Goal: Information Seeking & Learning: Learn about a topic

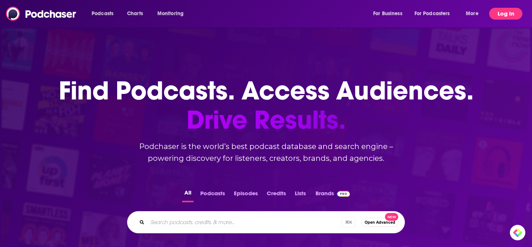
click at [507, 13] on button "Log In" at bounding box center [505, 14] width 33 height 12
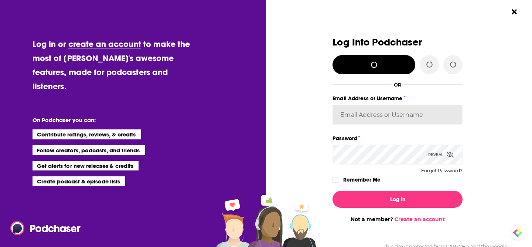
type input "[EMAIL_ADDRESS][DOMAIN_NAME]"
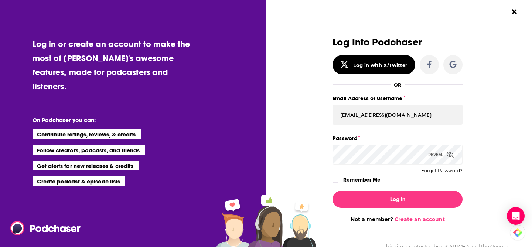
click at [307, 144] on div "Dialog" at bounding box center [267, 129] width 130 height 185
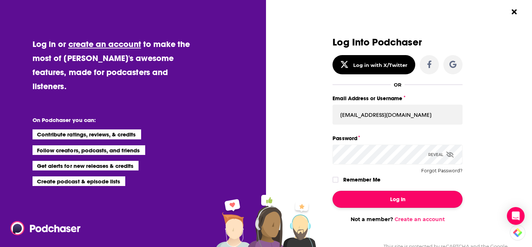
click at [373, 201] on button "Log In" at bounding box center [397, 199] width 130 height 17
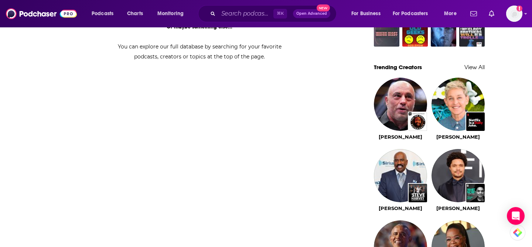
scroll to position [646, 0]
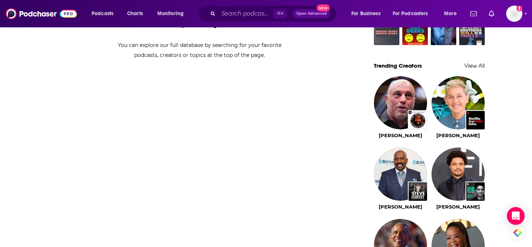
click at [310, 140] on div "My Feed Popular Feed Podchaser Update! See What's New Activate your Feed by fol…" at bounding box center [204, 36] width 338 height 1274
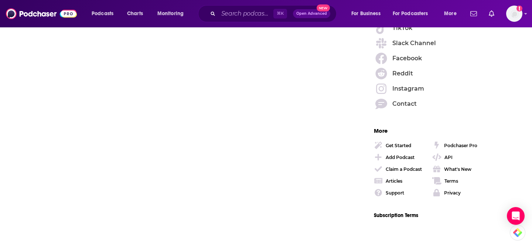
scroll to position [1082, 0]
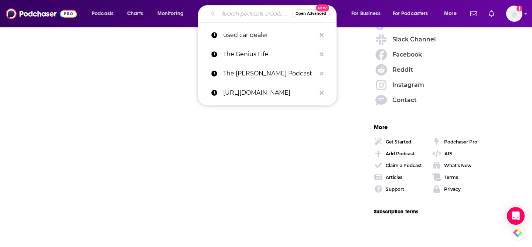
click at [250, 9] on input "Search podcasts, credits, & more..." at bounding box center [255, 14] width 74 height 12
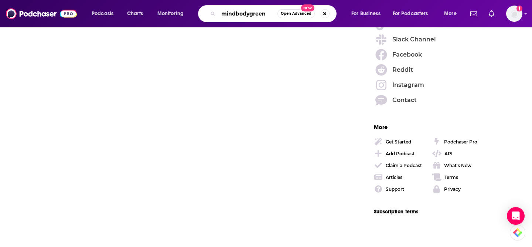
type input "mindbodygreen"
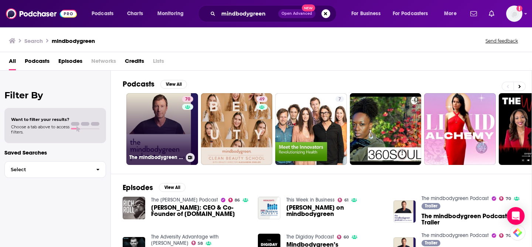
click at [174, 138] on link "70 The mindbodygreen Podcast" at bounding box center [162, 129] width 72 height 72
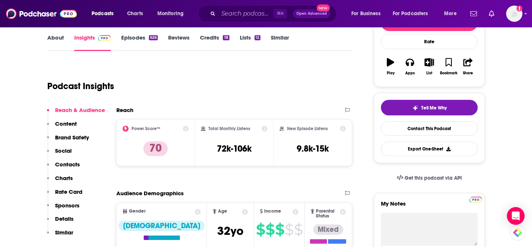
scroll to position [102, 0]
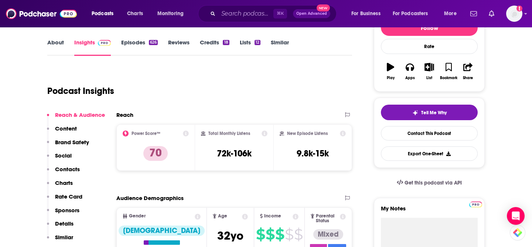
click at [130, 45] on link "Episodes 626" at bounding box center [139, 47] width 37 height 17
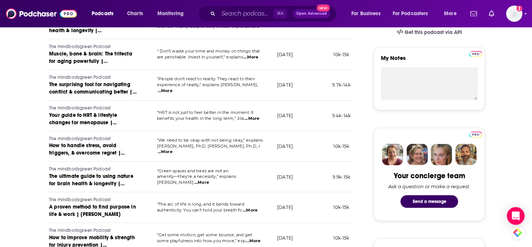
scroll to position [253, 0]
click at [172, 148] on span "...More" at bounding box center [165, 151] width 15 height 6
click at [273, 78] on td "[DATE]" at bounding box center [295, 84] width 48 height 31
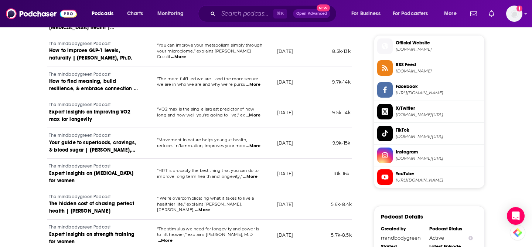
scroll to position [594, 0]
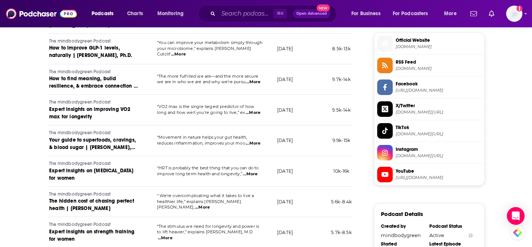
click at [27, 113] on div "About Insights Episodes 626 Reviews Credits 18 Lists 12 Similar Episodes of The…" at bounding box center [266, 20] width 532 height 988
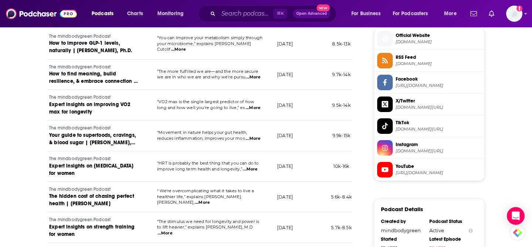
scroll to position [600, 0]
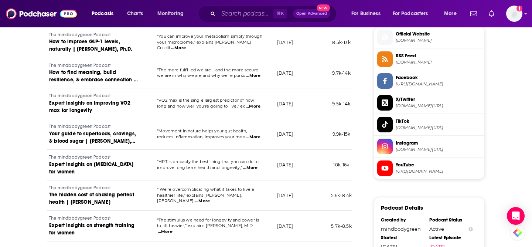
click at [9, 167] on div "About Insights Episodes 626 Reviews Credits 18 Lists 12 Similar Episodes of The…" at bounding box center [266, 14] width 532 height 988
